Goal: Task Accomplishment & Management: Complete application form

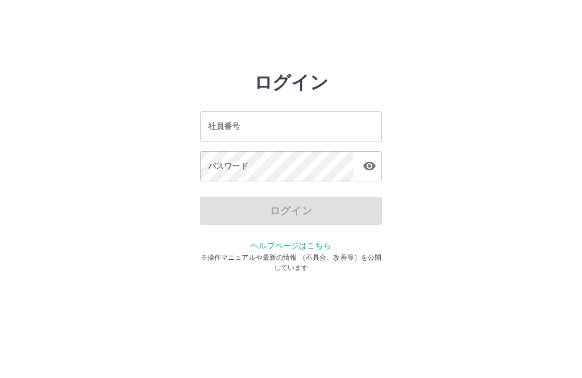
click at [298, 132] on input "社員番号" at bounding box center [291, 126] width 182 height 30
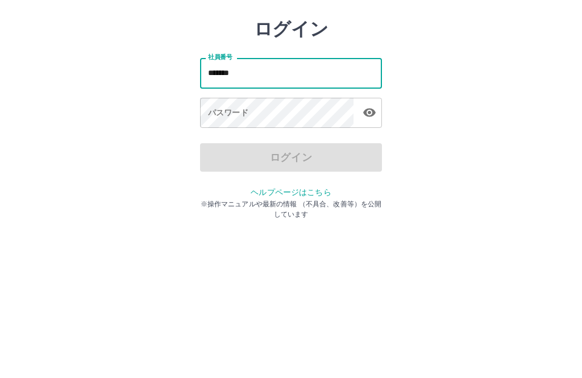
type input "*******"
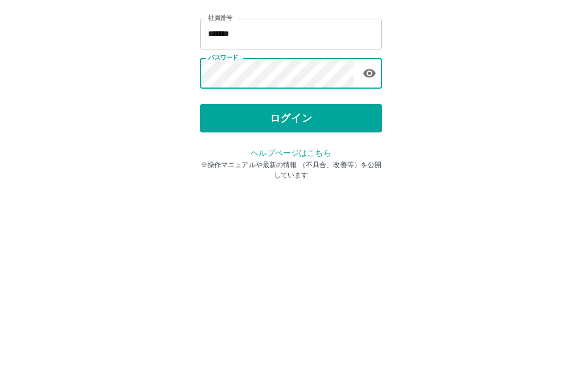
click at [309, 196] on button "ログイン" at bounding box center [291, 210] width 182 height 28
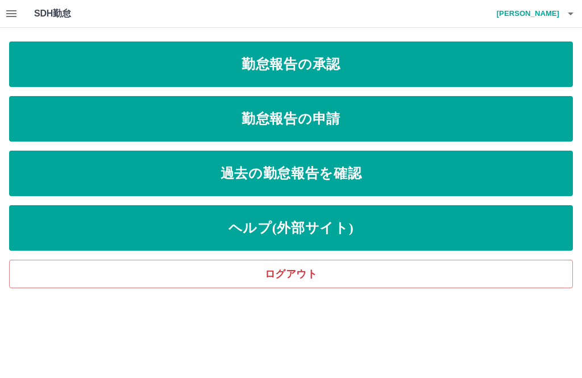
click at [347, 122] on link "勤怠報告の申請" at bounding box center [290, 118] width 563 height 45
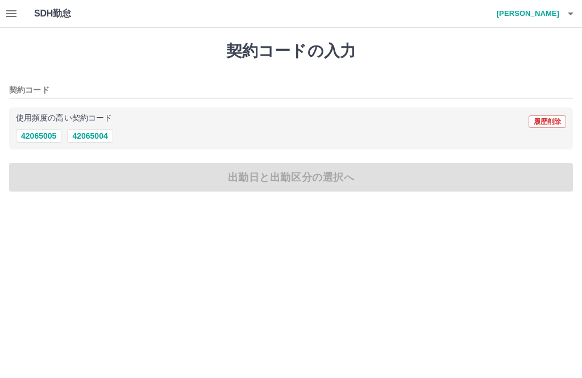
click at [550, 120] on button "履歴削除" at bounding box center [546, 121] width 37 height 12
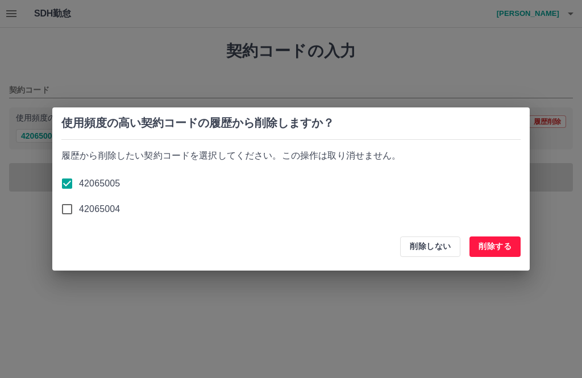
click at [501, 251] on button "削除する" at bounding box center [494, 246] width 51 height 20
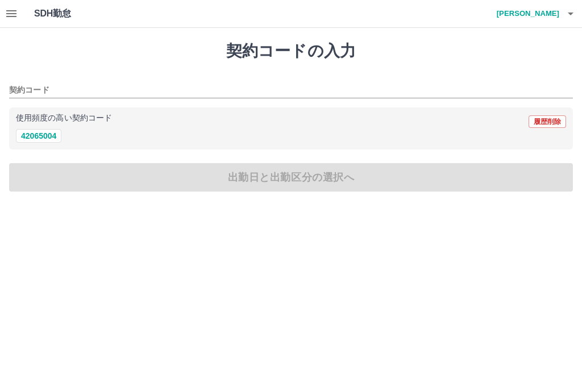
click at [35, 143] on button "42065004" at bounding box center [38, 136] width 45 height 14
type input "********"
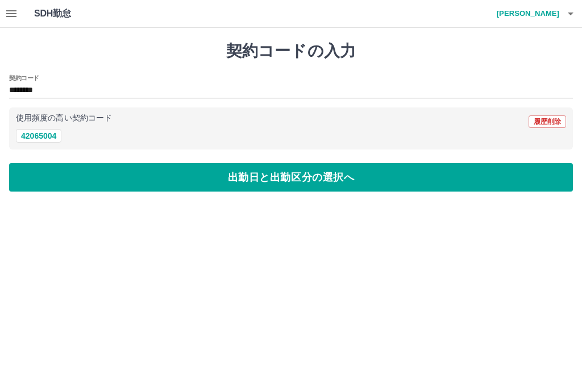
click at [458, 182] on button "出勤日と出勤区分の選択へ" at bounding box center [290, 177] width 563 height 28
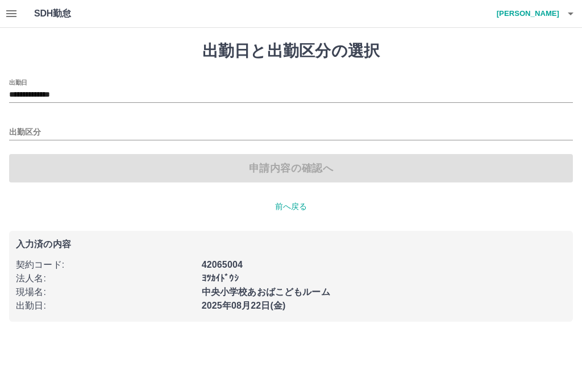
click at [55, 94] on input "**********" at bounding box center [290, 95] width 563 height 14
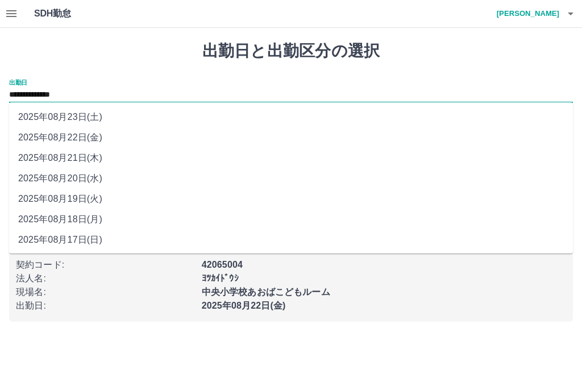
click at [80, 181] on li "2025年08月20日(水)" at bounding box center [290, 178] width 563 height 20
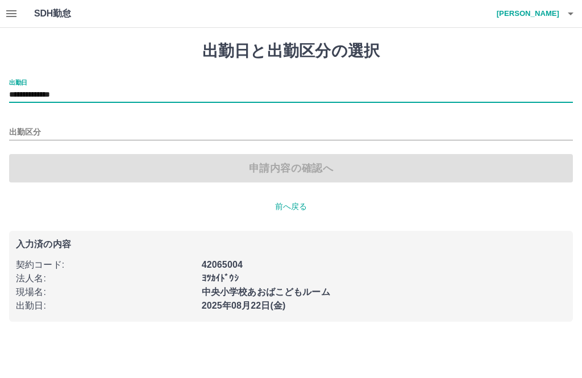
type input "**********"
click at [21, 131] on input "出勤区分" at bounding box center [290, 133] width 563 height 14
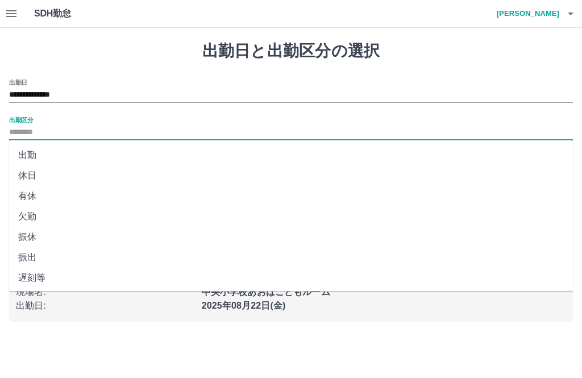
click at [24, 150] on li "出勤" at bounding box center [290, 155] width 563 height 20
type input "**"
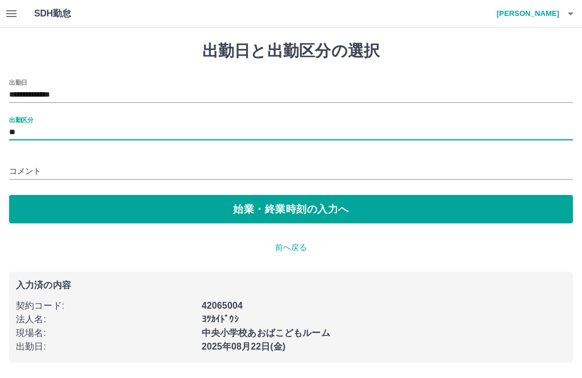
click at [271, 210] on button "始業・終業時刻の入力へ" at bounding box center [290, 209] width 563 height 28
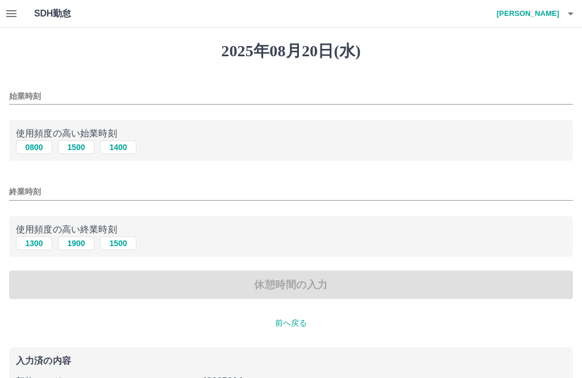
click at [61, 88] on input "始業時刻" at bounding box center [290, 96] width 563 height 16
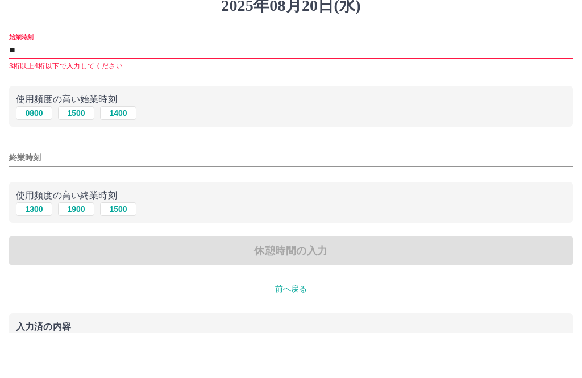
type input "*"
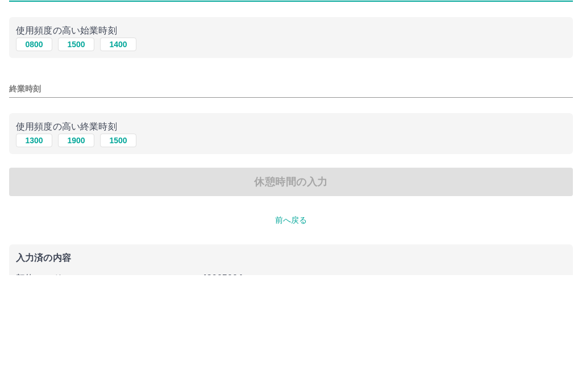
type input "****"
click at [131, 183] on input "終業時刻" at bounding box center [290, 191] width 563 height 16
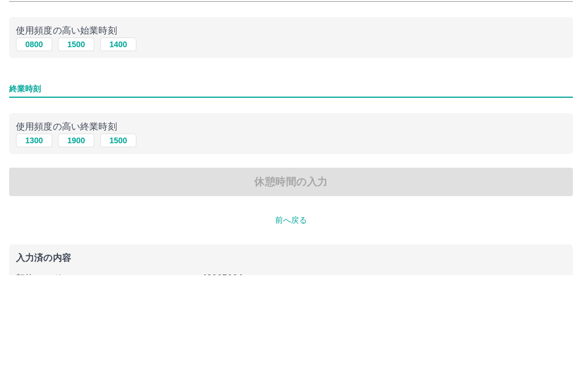
click at [68, 183] on input "終業時刻" at bounding box center [290, 191] width 563 height 16
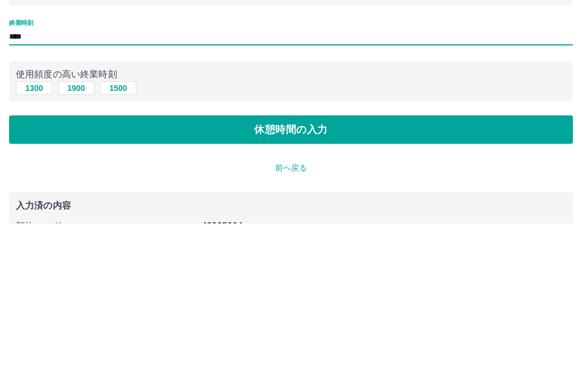
type input "****"
click at [282, 270] on button "休憩時間の入力" at bounding box center [290, 284] width 563 height 28
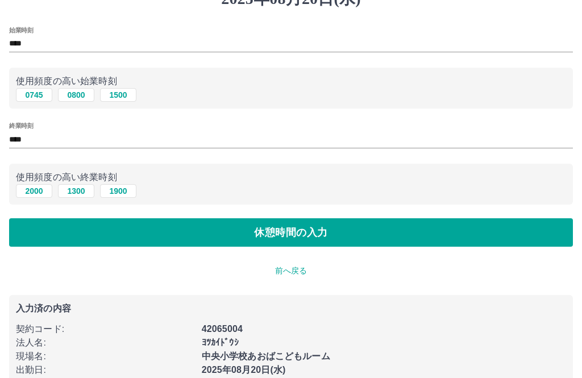
scroll to position [19, 0]
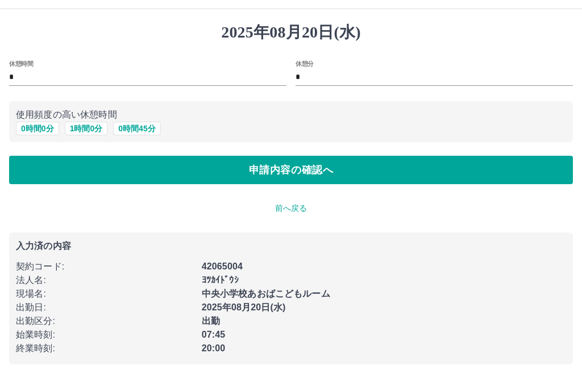
click at [90, 128] on button "1 時間 0 分" at bounding box center [86, 129] width 43 height 14
type input "*"
click at [365, 173] on button "申請内容の確認へ" at bounding box center [290, 170] width 563 height 28
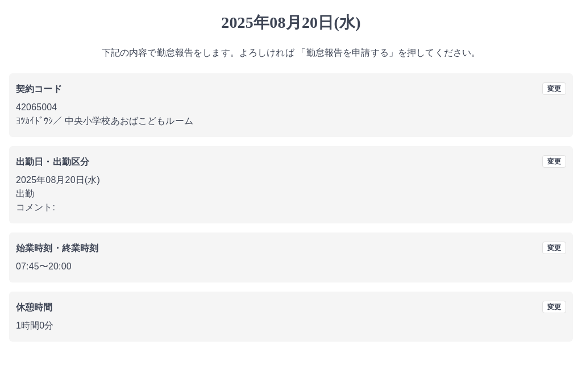
scroll to position [47, 0]
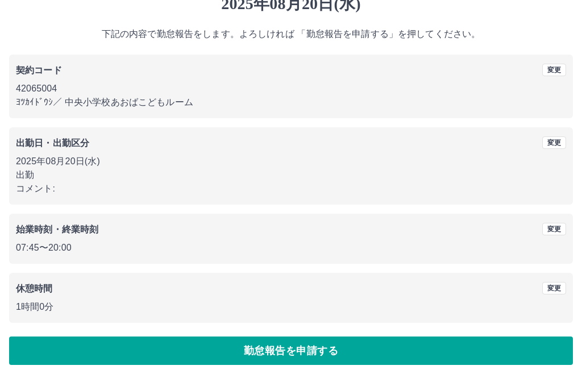
click at [379, 354] on button "勤怠報告を申請する" at bounding box center [290, 350] width 563 height 28
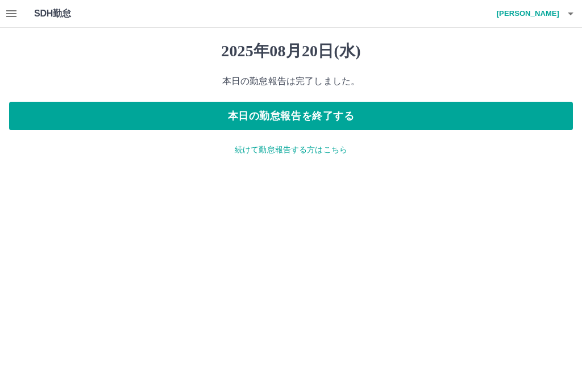
click at [332, 150] on p "続けて勤怠報告する方はこちら" at bounding box center [290, 150] width 563 height 12
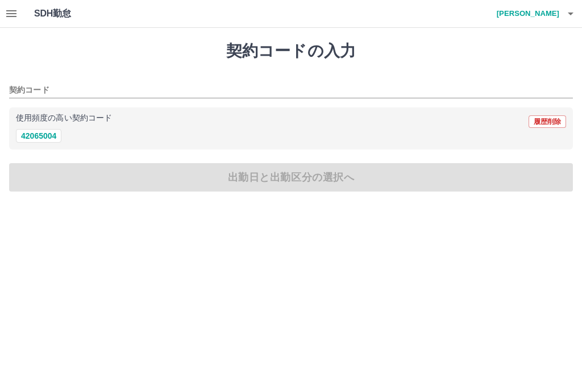
click at [42, 139] on button "42065004" at bounding box center [38, 136] width 45 height 14
type input "********"
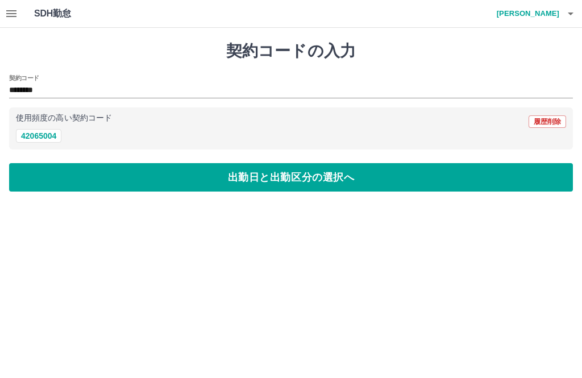
click at [283, 186] on button "出勤日と出勤区分の選択へ" at bounding box center [290, 177] width 563 height 28
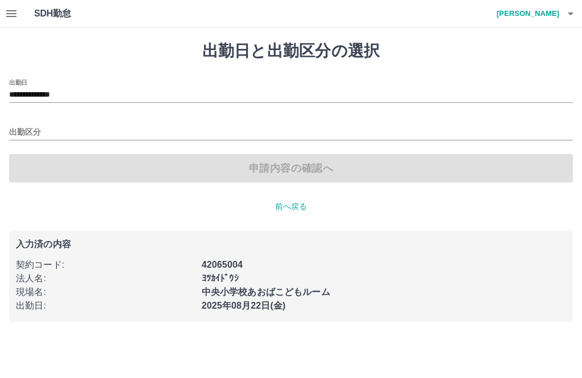
click at [55, 95] on input "**********" at bounding box center [290, 95] width 563 height 14
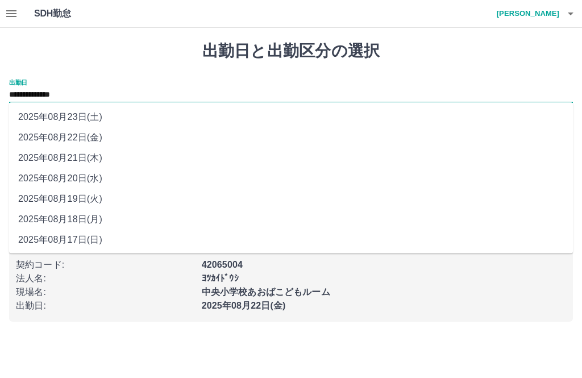
click at [76, 161] on li "2025年08月21日(木)" at bounding box center [290, 158] width 563 height 20
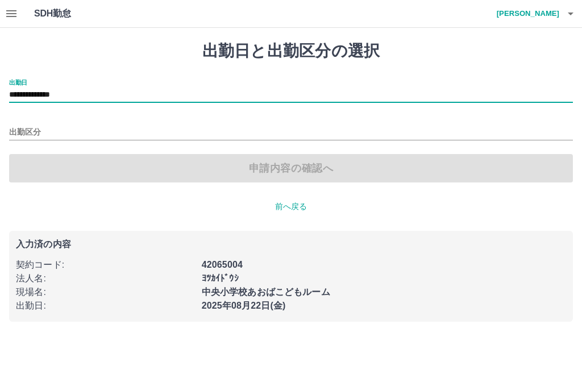
type input "**********"
click at [23, 129] on input "出勤区分" at bounding box center [290, 133] width 563 height 14
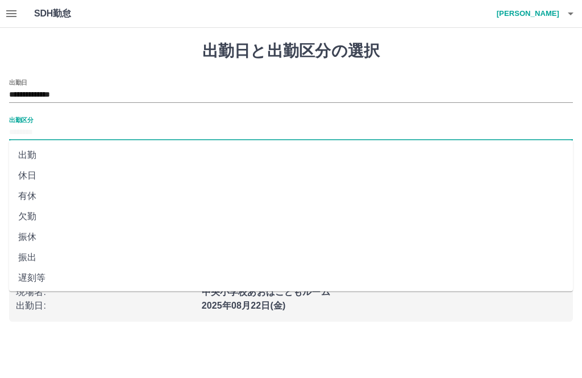
click at [28, 154] on li "出勤" at bounding box center [290, 155] width 563 height 20
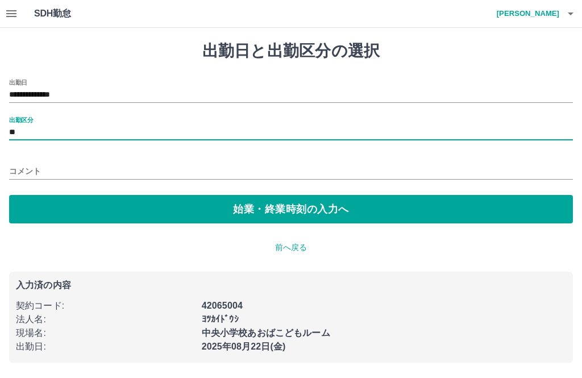
type input "**"
click at [208, 213] on button "始業・終業時刻の入力へ" at bounding box center [290, 209] width 563 height 28
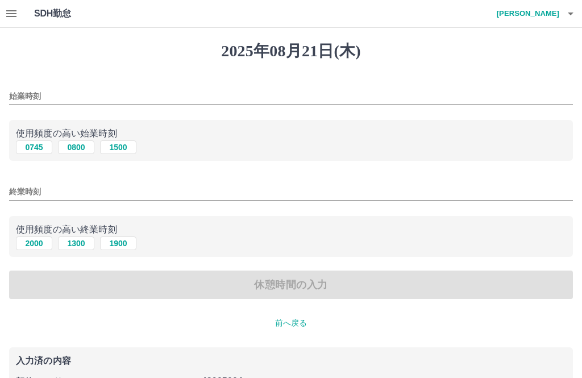
click at [32, 148] on button "0745" at bounding box center [34, 147] width 36 height 14
type input "****"
click at [89, 186] on input "終業時刻" at bounding box center [290, 191] width 563 height 16
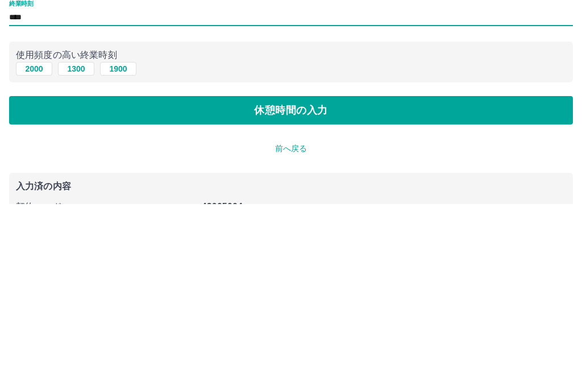
type input "****"
click at [287, 270] on button "休憩時間の入力" at bounding box center [290, 284] width 563 height 28
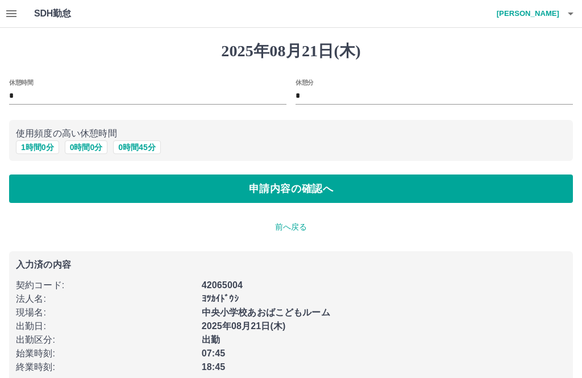
click at [38, 147] on button "1 時間 0 分" at bounding box center [37, 147] width 43 height 14
type input "*"
click at [332, 188] on button "申請内容の確認へ" at bounding box center [290, 188] width 563 height 28
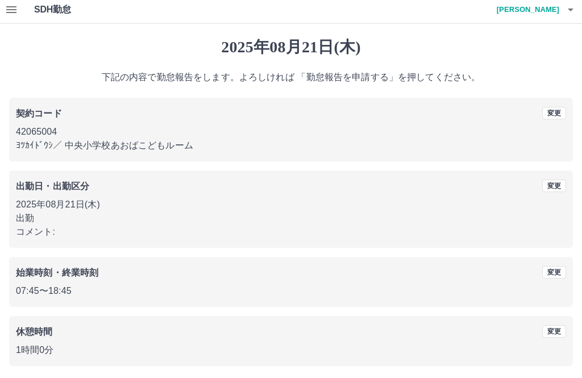
scroll to position [47, 0]
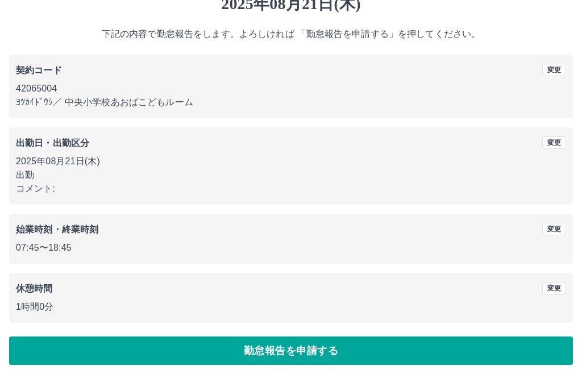
click at [341, 354] on button "勤怠報告を申請する" at bounding box center [290, 350] width 563 height 28
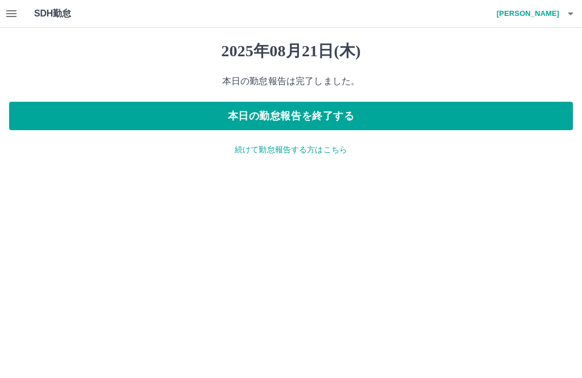
click at [22, 16] on button "button" at bounding box center [11, 13] width 23 height 27
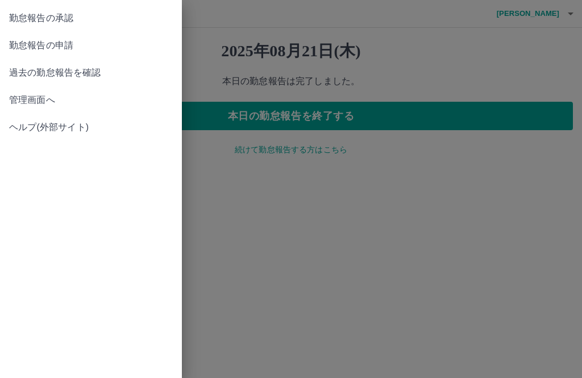
click at [58, 23] on span "勤怠報告の承認" at bounding box center [91, 18] width 164 height 14
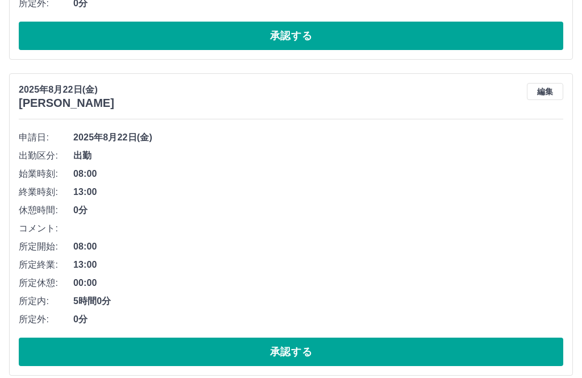
scroll to position [381, 0]
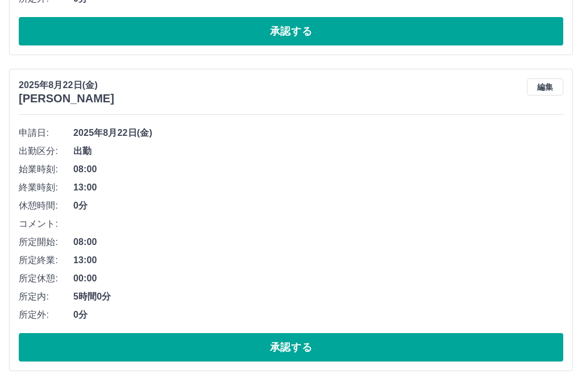
click at [325, 353] on button "承認する" at bounding box center [291, 347] width 544 height 28
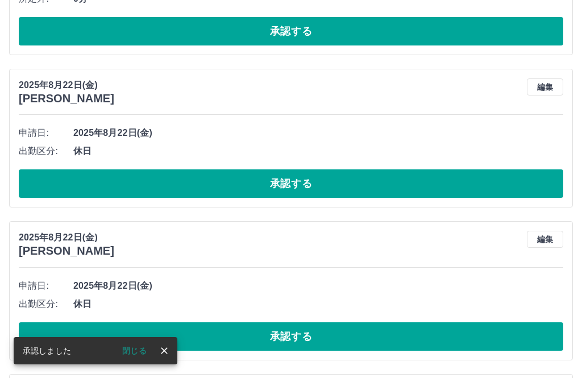
click at [394, 185] on button "承認する" at bounding box center [291, 183] width 544 height 28
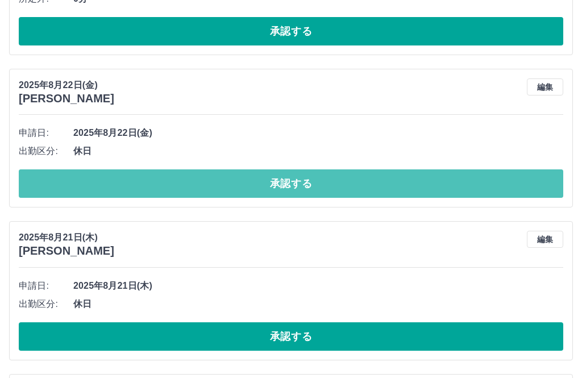
click at [300, 182] on button "承認する" at bounding box center [291, 183] width 544 height 28
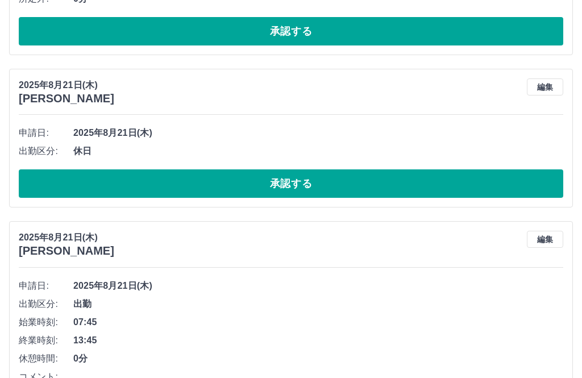
click at [337, 178] on button "承認する" at bounding box center [291, 183] width 544 height 28
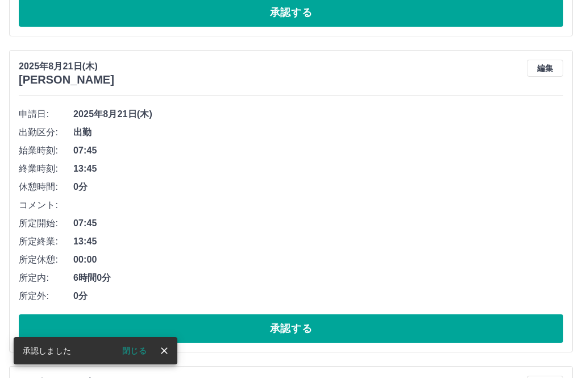
scroll to position [415, 0]
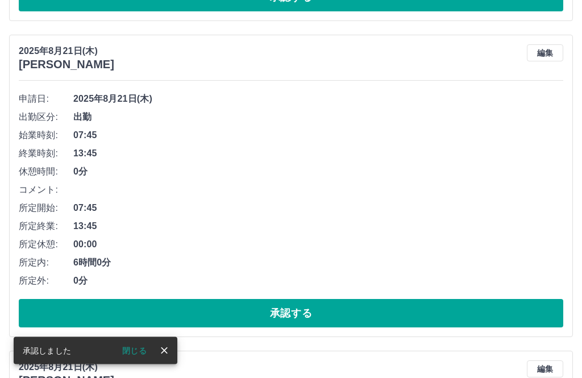
click at [349, 318] on button "承認する" at bounding box center [291, 313] width 544 height 28
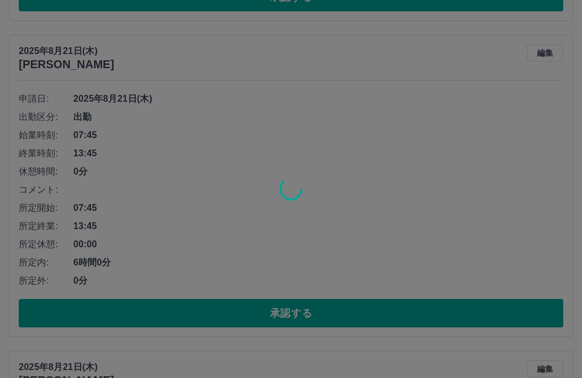
scroll to position [415, 0]
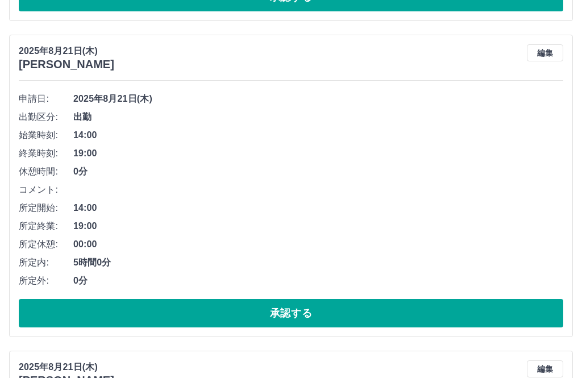
click at [363, 316] on button "承認する" at bounding box center [291, 313] width 544 height 28
click at [393, 312] on button "承認する" at bounding box center [291, 313] width 544 height 28
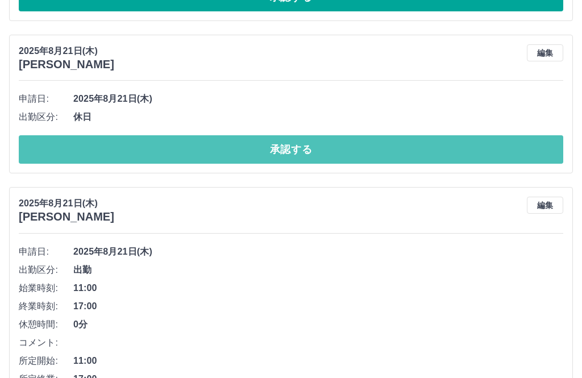
click at [332, 148] on button "承認する" at bounding box center [291, 149] width 544 height 28
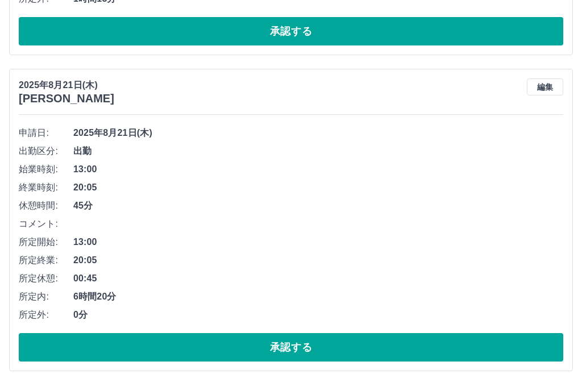
scroll to position [1329, 0]
click at [354, 347] on button "承認する" at bounding box center [291, 347] width 544 height 28
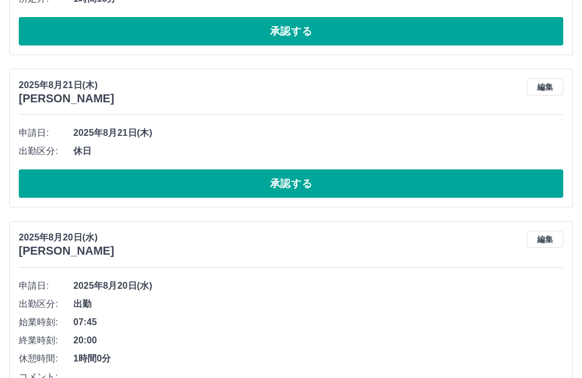
click at [375, 182] on button "承認する" at bounding box center [291, 183] width 544 height 28
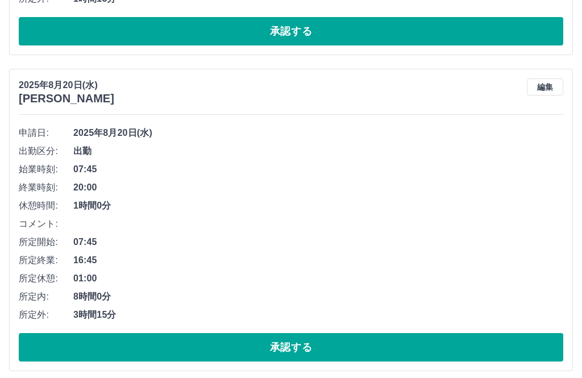
click at [334, 349] on button "承認する" at bounding box center [291, 347] width 544 height 28
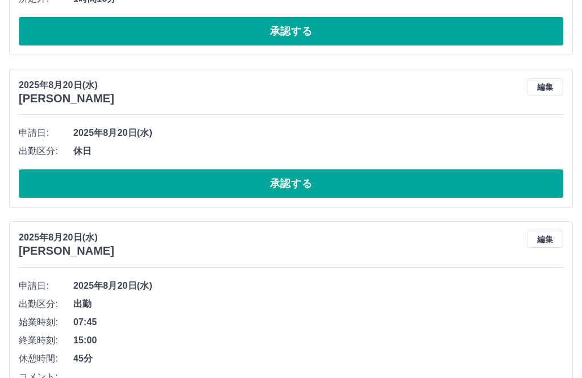
click at [368, 184] on button "承認する" at bounding box center [291, 183] width 544 height 28
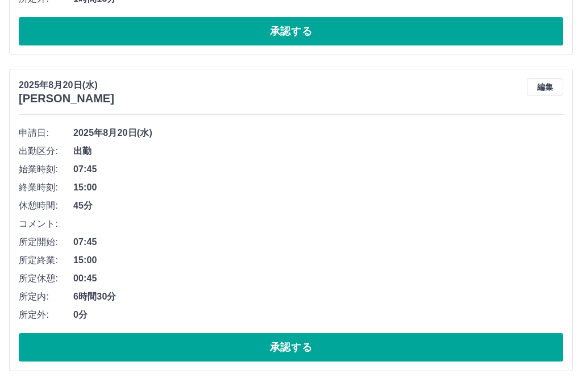
click at [353, 345] on button "承認する" at bounding box center [291, 347] width 544 height 28
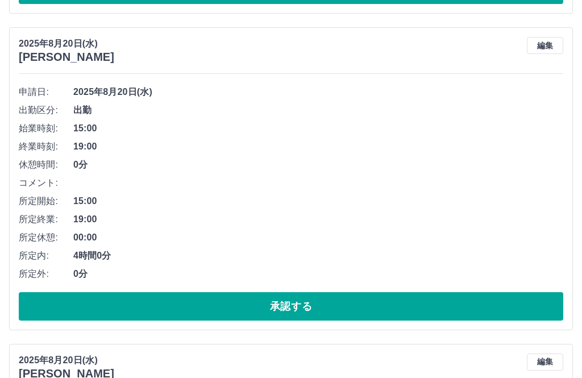
scroll to position [1697, 0]
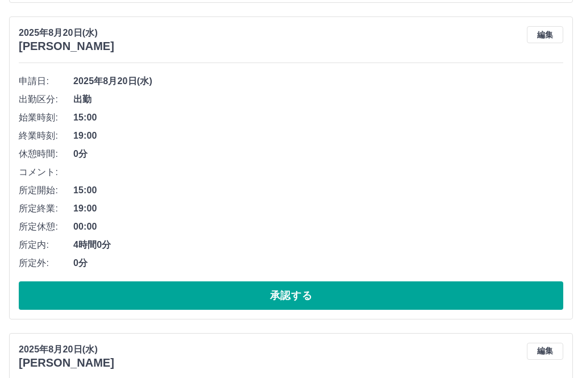
click at [367, 299] on button "承認する" at bounding box center [291, 295] width 544 height 28
click at [373, 299] on button "承認する" at bounding box center [291, 295] width 544 height 28
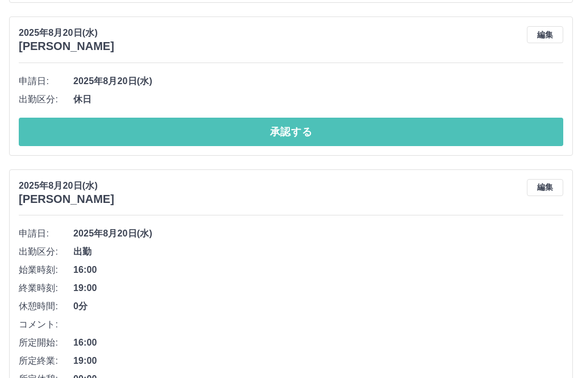
click at [380, 131] on button "承認する" at bounding box center [291, 132] width 544 height 28
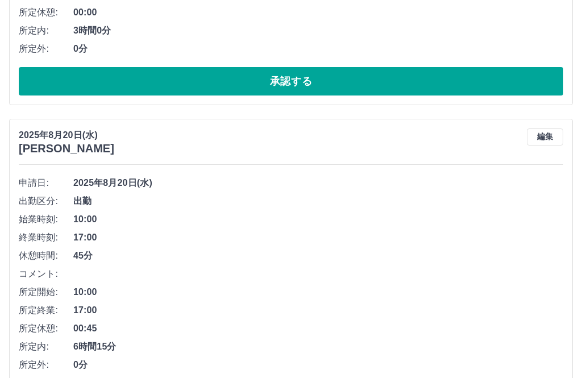
scroll to position [1963, 0]
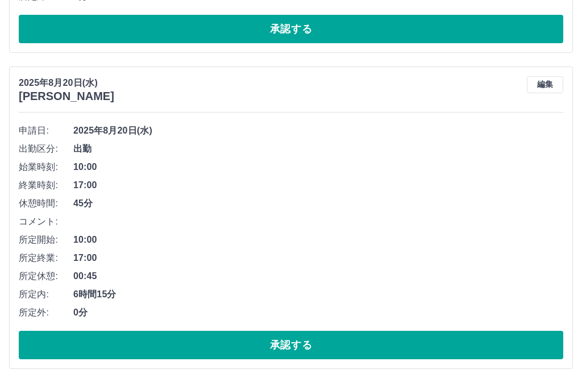
click at [350, 339] on button "承認する" at bounding box center [291, 345] width 544 height 28
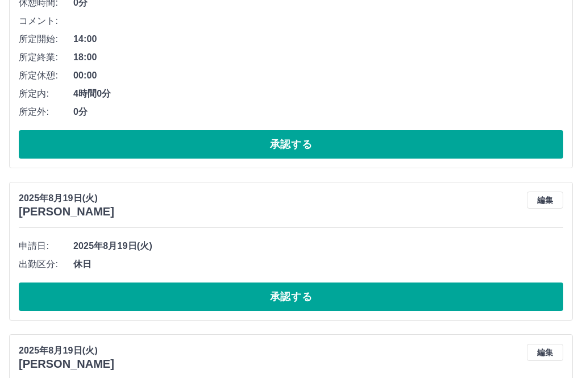
scroll to position [2164, 0]
click at [392, 298] on button "承認する" at bounding box center [291, 296] width 544 height 28
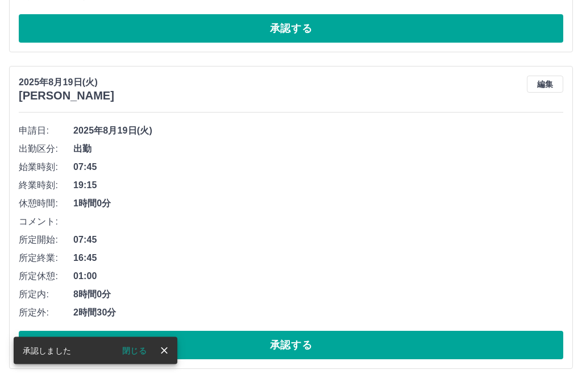
scroll to position [2595, 0]
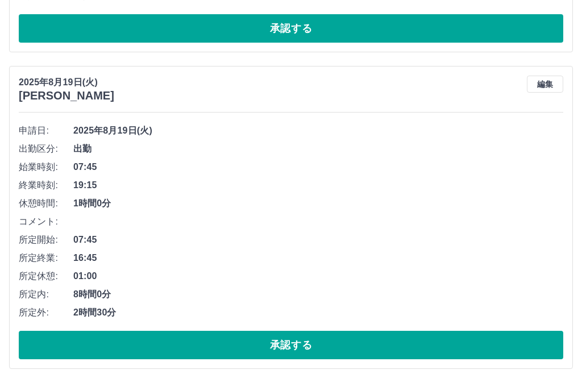
click at [375, 346] on button "承認する" at bounding box center [291, 345] width 544 height 28
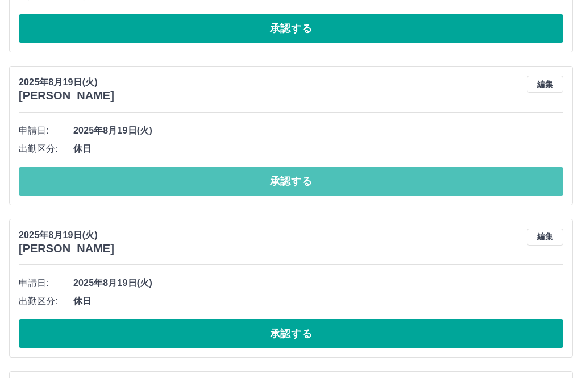
click at [419, 181] on button "承認する" at bounding box center [291, 181] width 544 height 28
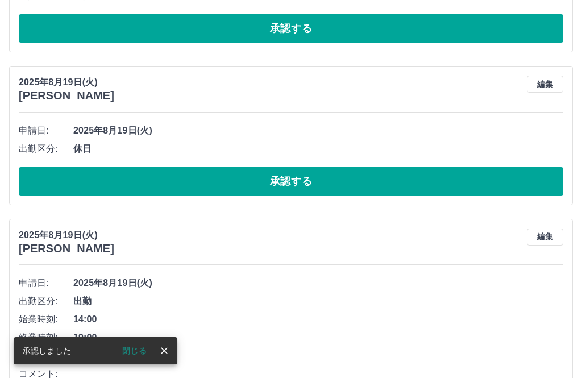
click at [348, 178] on button "承認する" at bounding box center [291, 181] width 544 height 28
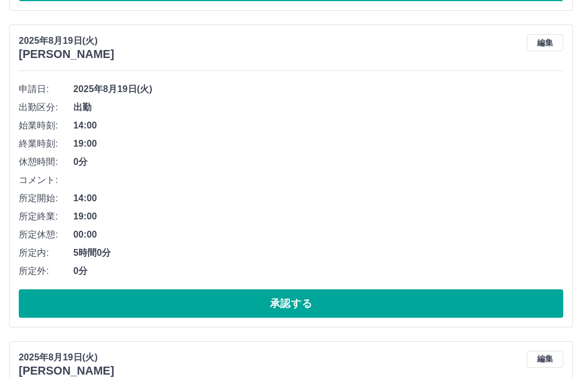
scroll to position [2637, 0]
click at [338, 309] on button "承認する" at bounding box center [291, 303] width 544 height 28
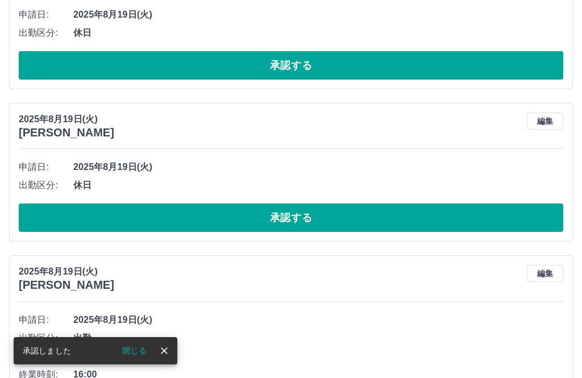
scroll to position [3024, 0]
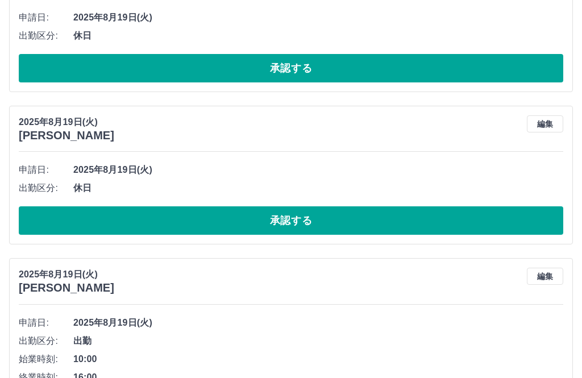
click at [349, 219] on button "承認する" at bounding box center [291, 220] width 544 height 28
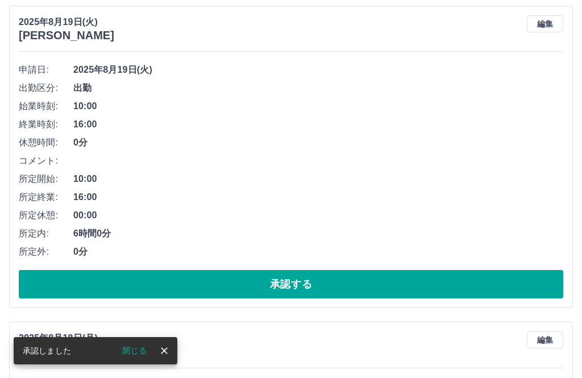
scroll to position [3129, 0]
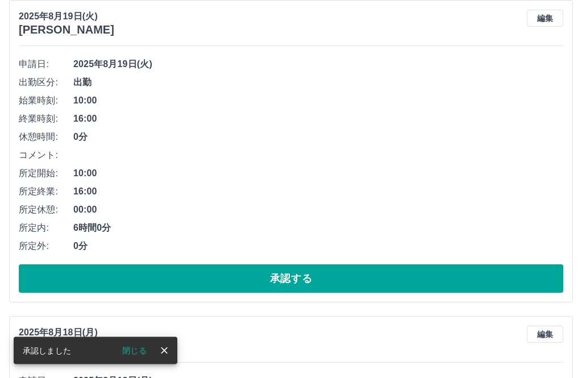
click at [387, 273] on button "承認する" at bounding box center [291, 279] width 544 height 28
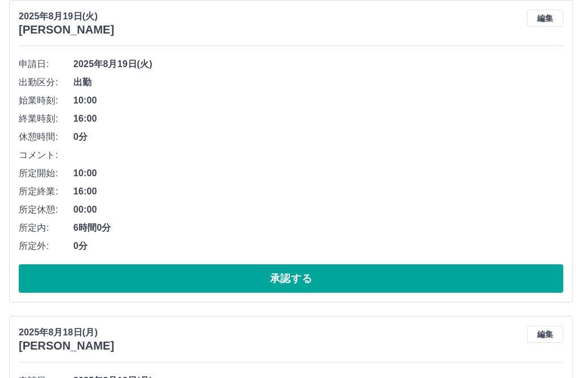
scroll to position [3130, 0]
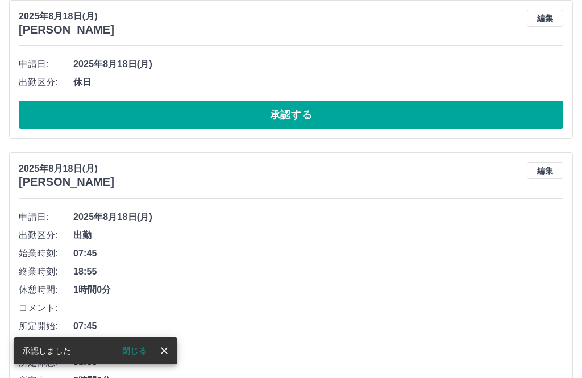
click at [327, 107] on button "承認する" at bounding box center [291, 115] width 544 height 28
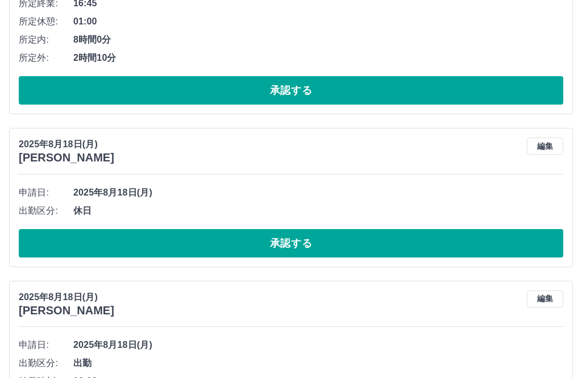
scroll to position [3318, 0]
click at [369, 245] on button "承認する" at bounding box center [291, 243] width 544 height 28
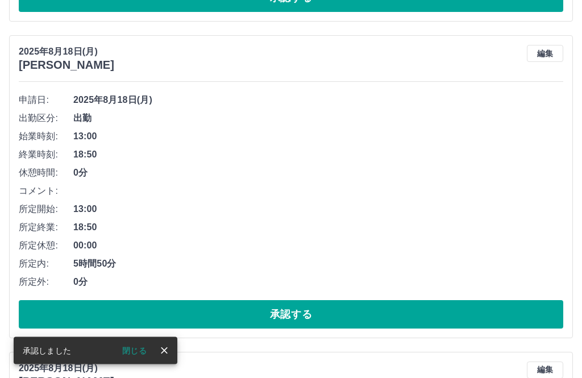
scroll to position [3410, 0]
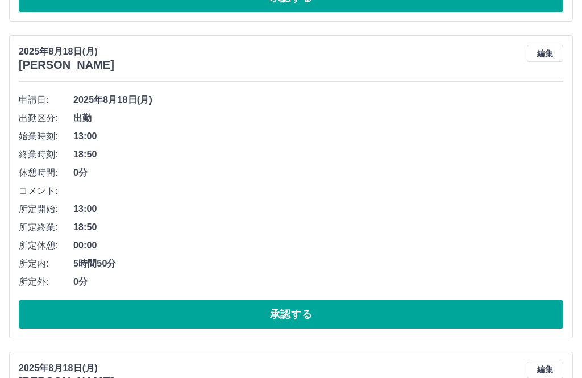
click at [364, 316] on button "承認する" at bounding box center [291, 314] width 544 height 28
click at [388, 311] on button "承認する" at bounding box center [291, 314] width 544 height 28
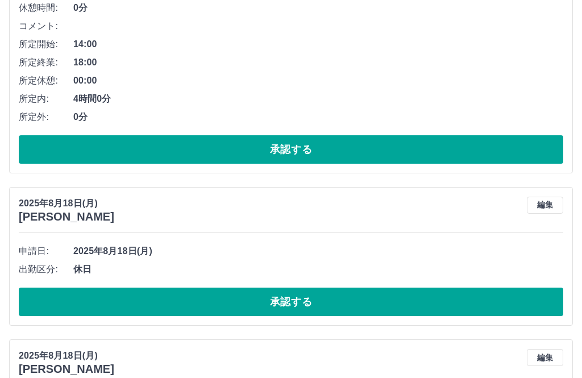
scroll to position [3575, 0]
click at [355, 309] on button "承認する" at bounding box center [291, 301] width 544 height 28
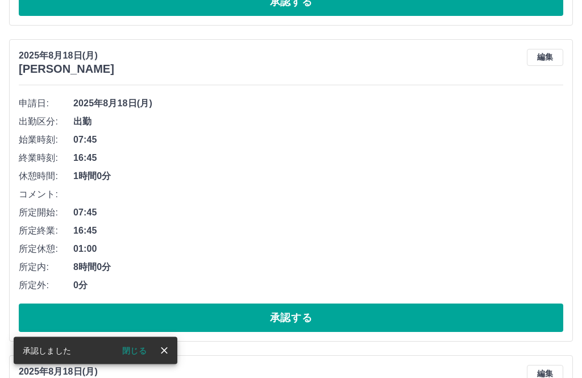
scroll to position [3722, 0]
click at [336, 319] on button "承認する" at bounding box center [291, 317] width 544 height 28
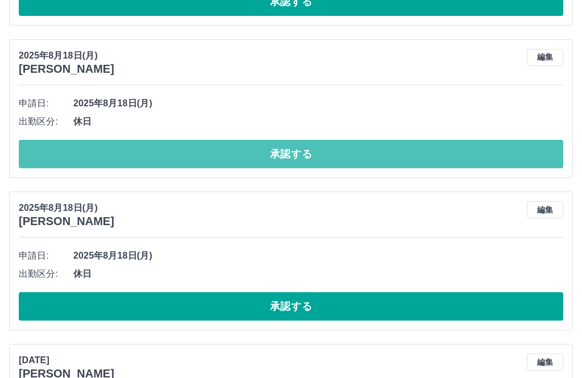
click at [374, 148] on button "承認する" at bounding box center [291, 154] width 544 height 28
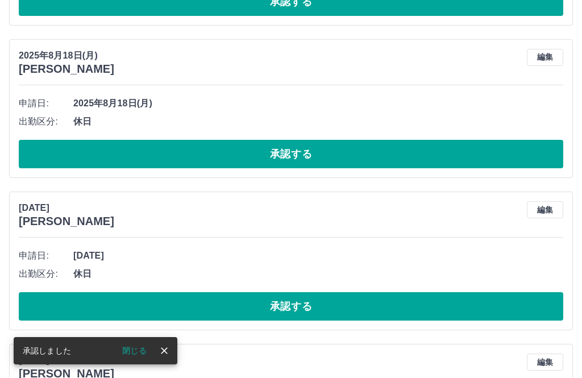
click at [338, 149] on button "承認する" at bounding box center [291, 154] width 544 height 28
click at [550, 53] on button "編集" at bounding box center [544, 57] width 36 height 17
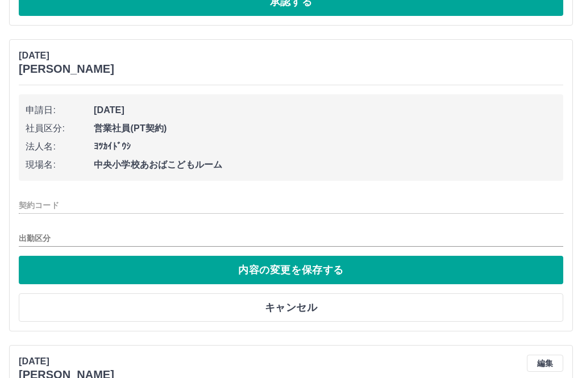
type input "********"
click at [30, 234] on input "**" at bounding box center [291, 239] width 544 height 14
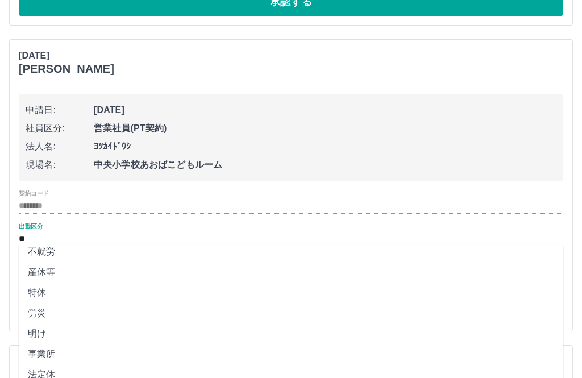
scroll to position [211, 0]
click at [47, 375] on li "法定休" at bounding box center [291, 375] width 544 height 20
type input "***"
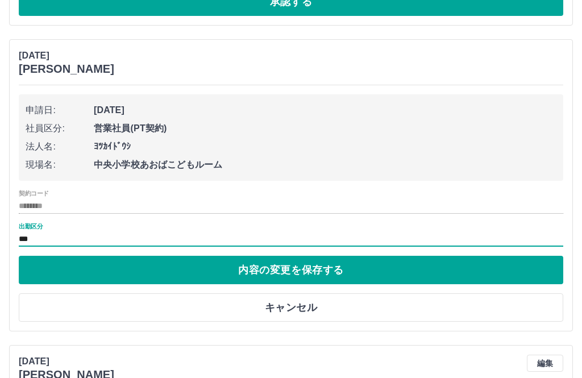
click at [363, 270] on button "内容の変更を保存する" at bounding box center [291, 270] width 544 height 28
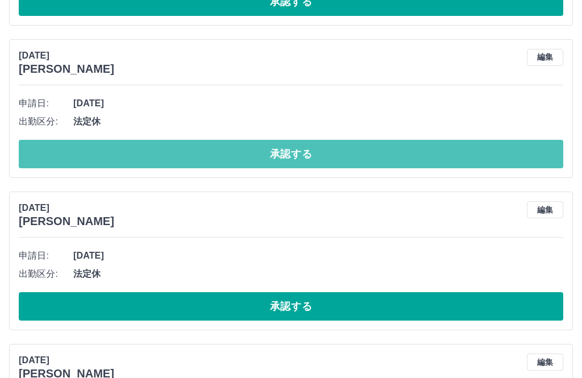
click at [351, 150] on button "承認する" at bounding box center [291, 154] width 544 height 28
click at [349, 145] on button "承認する" at bounding box center [291, 154] width 544 height 28
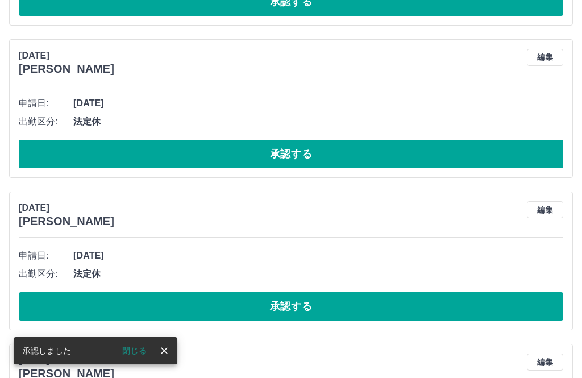
click at [480, 144] on button "承認する" at bounding box center [291, 154] width 544 height 28
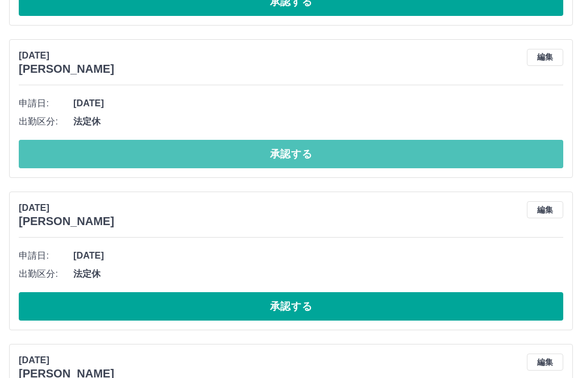
click at [482, 150] on button "承認する" at bounding box center [291, 154] width 544 height 28
click at [465, 149] on button "承認する" at bounding box center [291, 154] width 544 height 28
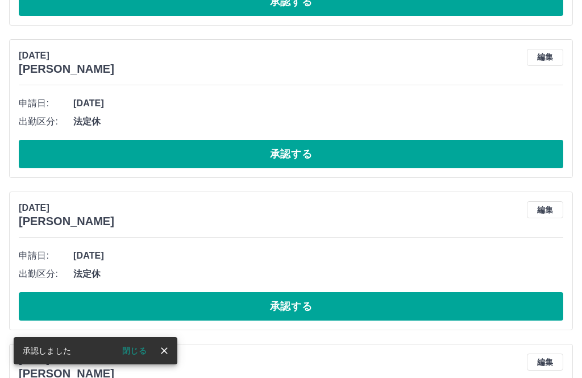
click at [474, 149] on button "承認する" at bounding box center [291, 154] width 544 height 28
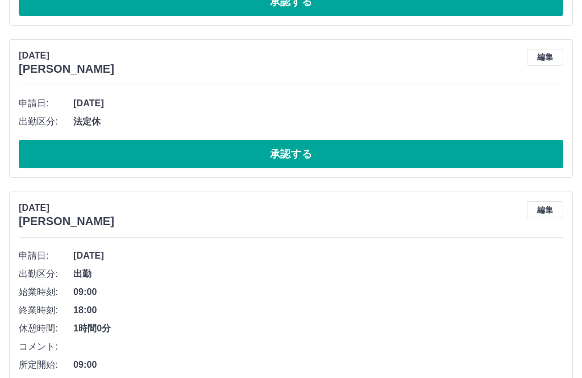
click at [466, 150] on button "承認する" at bounding box center [291, 154] width 544 height 28
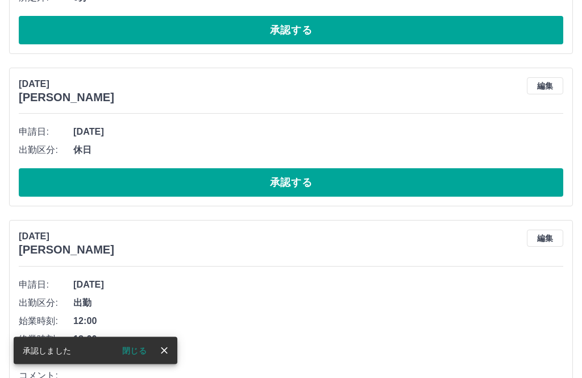
scroll to position [4010, 0]
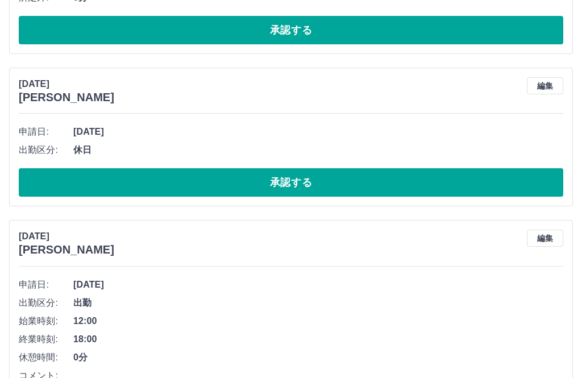
click at [463, 177] on button "承認する" at bounding box center [291, 182] width 544 height 28
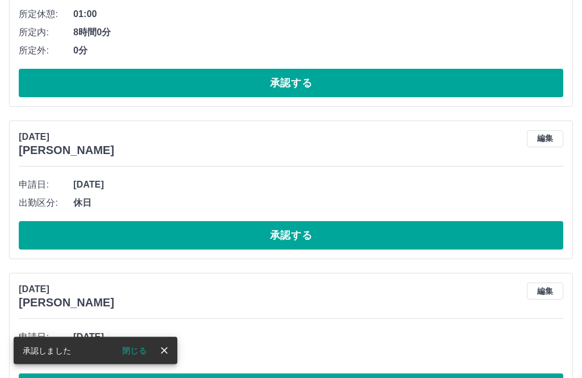
scroll to position [4589, 0]
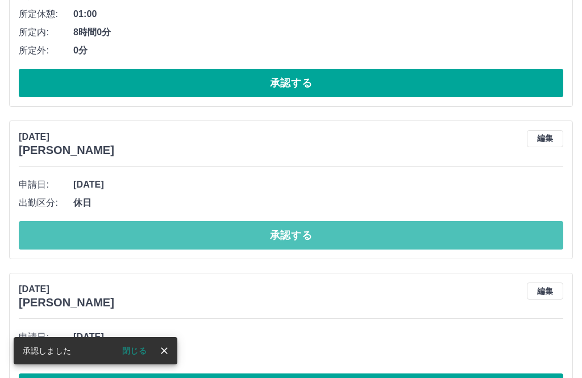
click at [440, 233] on button "承認する" at bounding box center [291, 235] width 544 height 28
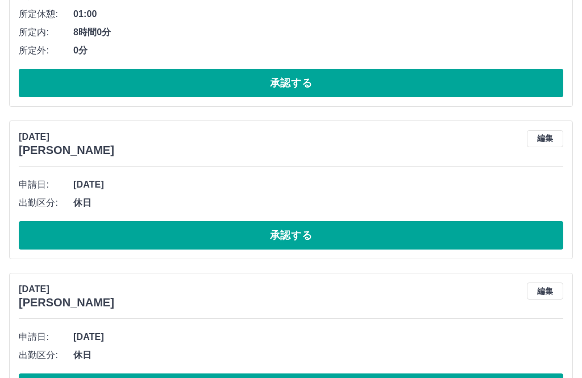
click at [471, 227] on button "承認する" at bounding box center [291, 235] width 544 height 28
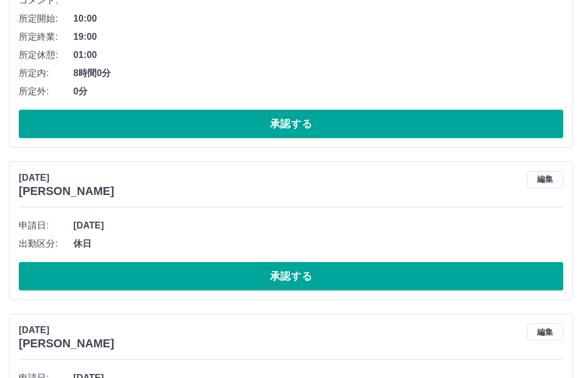
click at [350, 276] on button "承認する" at bounding box center [291, 276] width 544 height 28
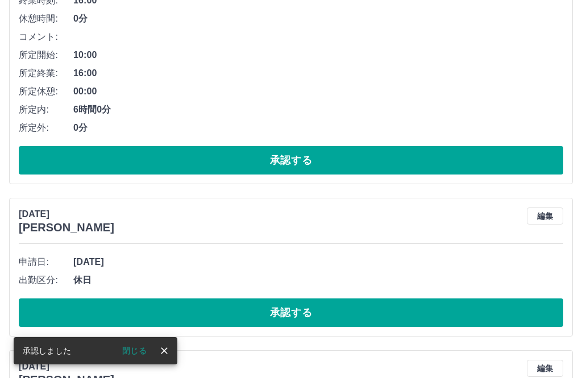
scroll to position [4830, 0]
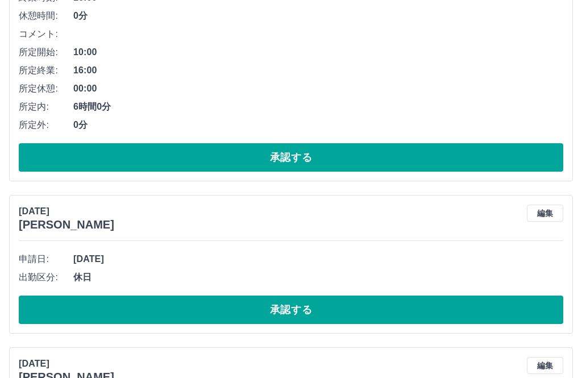
click at [455, 304] on button "承認する" at bounding box center [291, 309] width 544 height 28
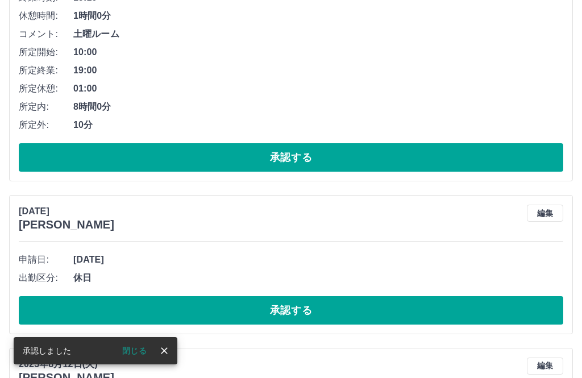
scroll to position [5161, 0]
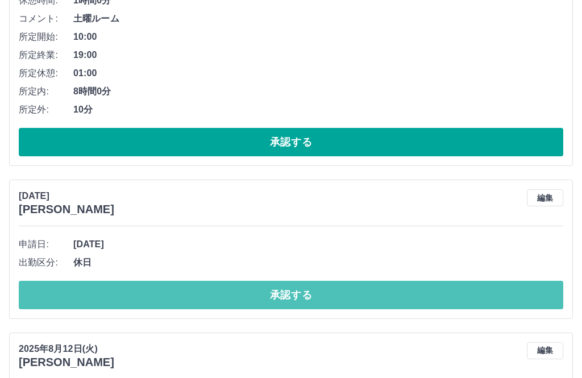
click at [445, 290] on button "承認する" at bounding box center [291, 295] width 544 height 28
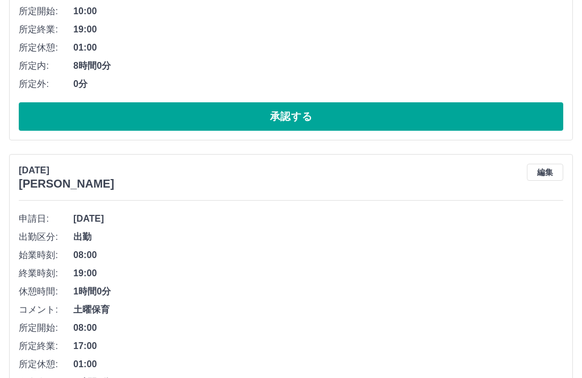
scroll to position [6585, 0]
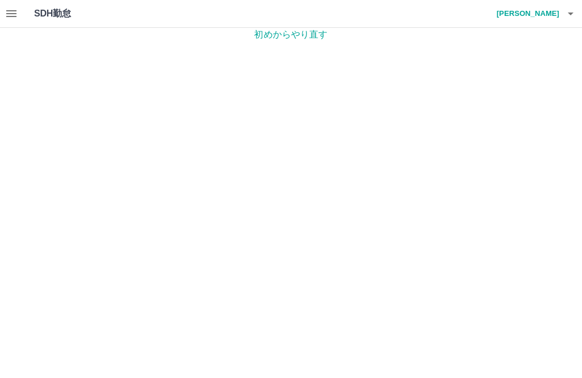
click at [547, 13] on h4 "鹿田　節子" at bounding box center [525, 13] width 68 height 27
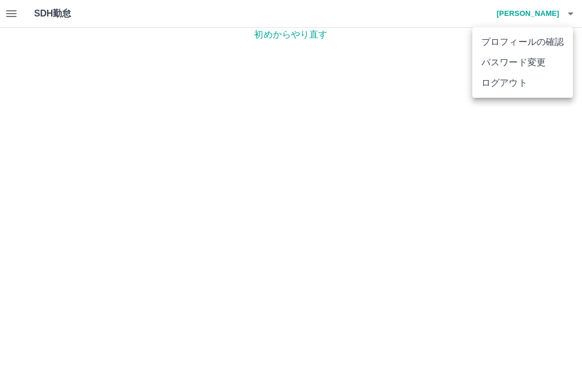
click at [507, 92] on li "ログアウト" at bounding box center [522, 83] width 101 height 20
